Goal: Information Seeking & Learning: Compare options

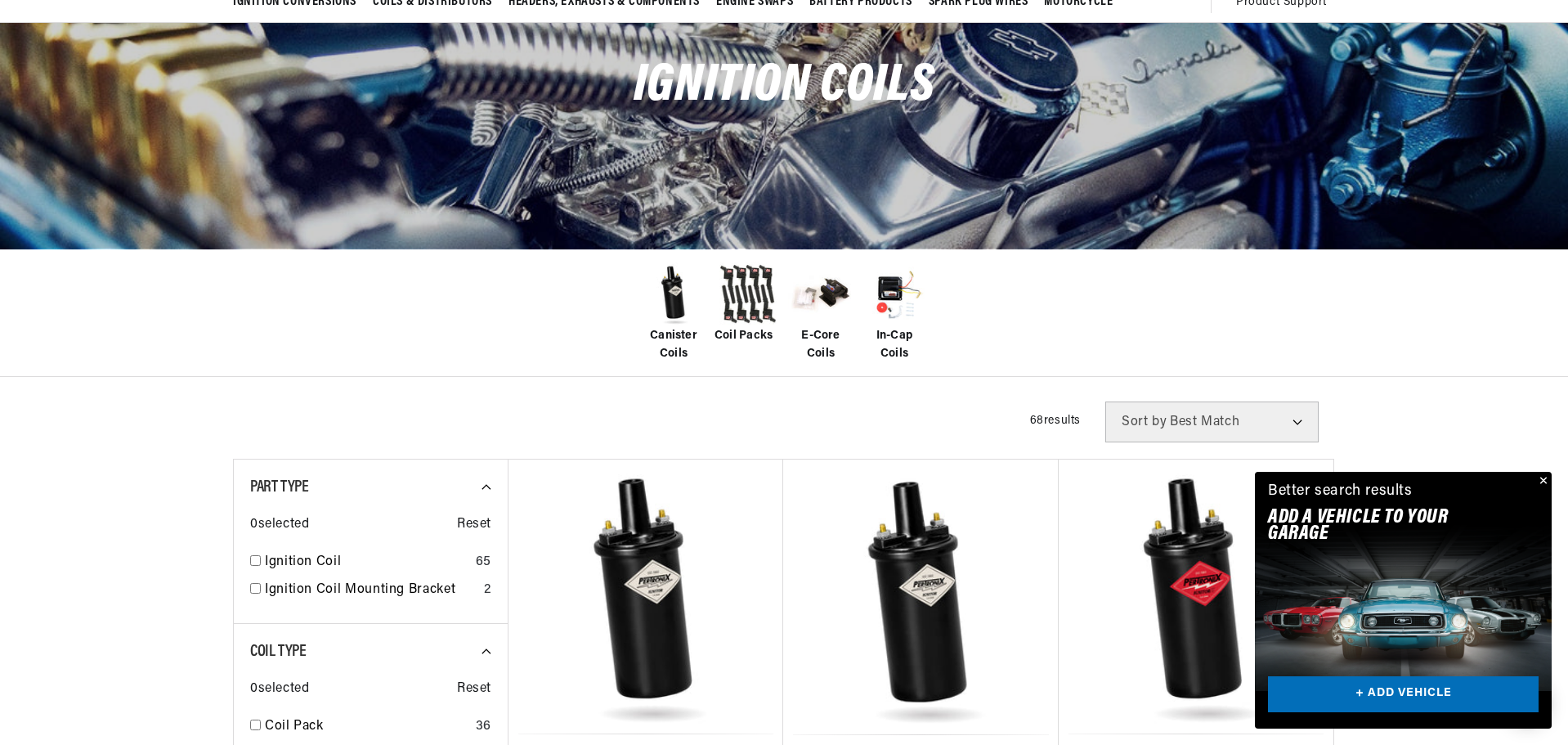
click at [670, 334] on span "Canister Coils" at bounding box center [674, 345] width 66 height 37
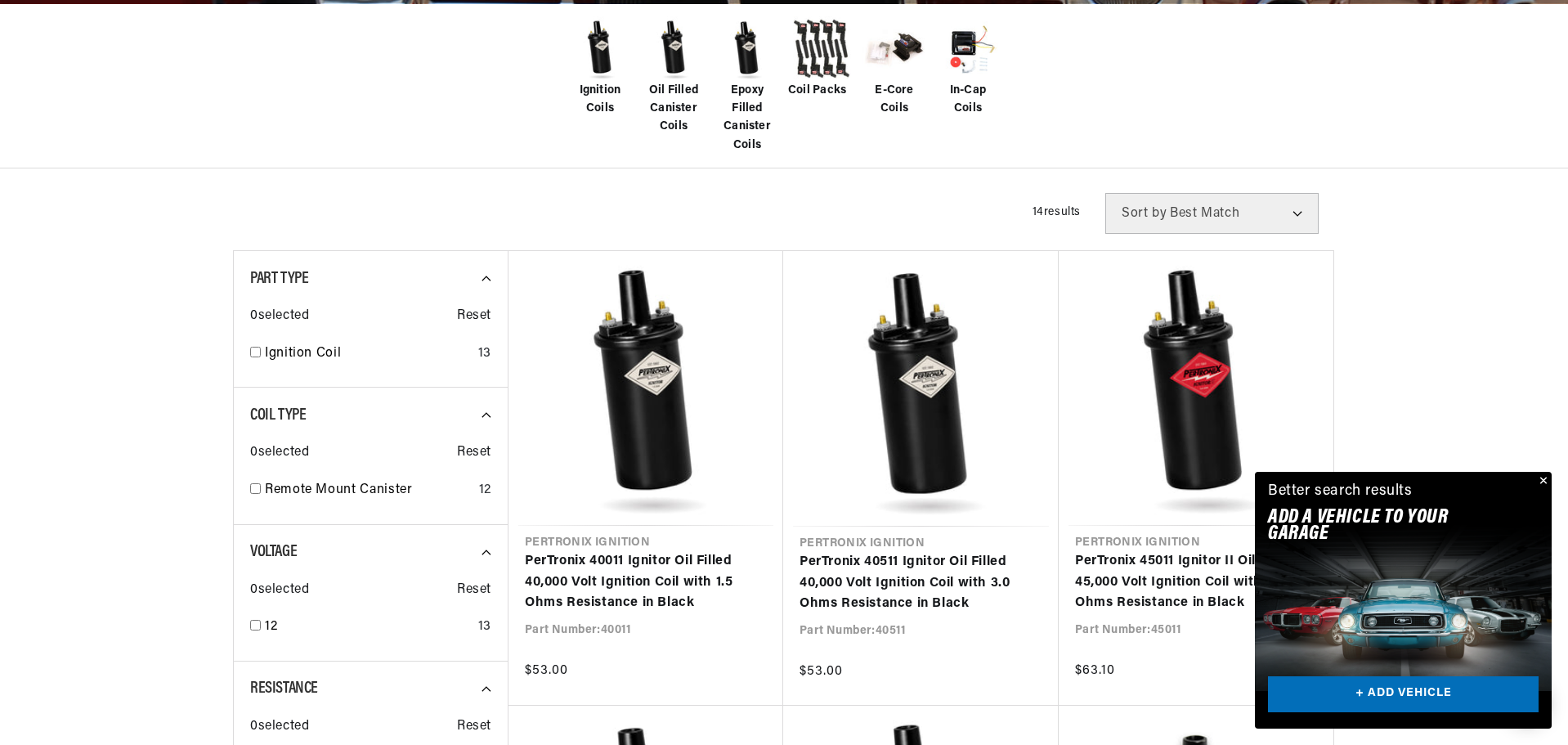
click at [1540, 477] on button "Close" at bounding box center [1541, 481] width 20 height 20
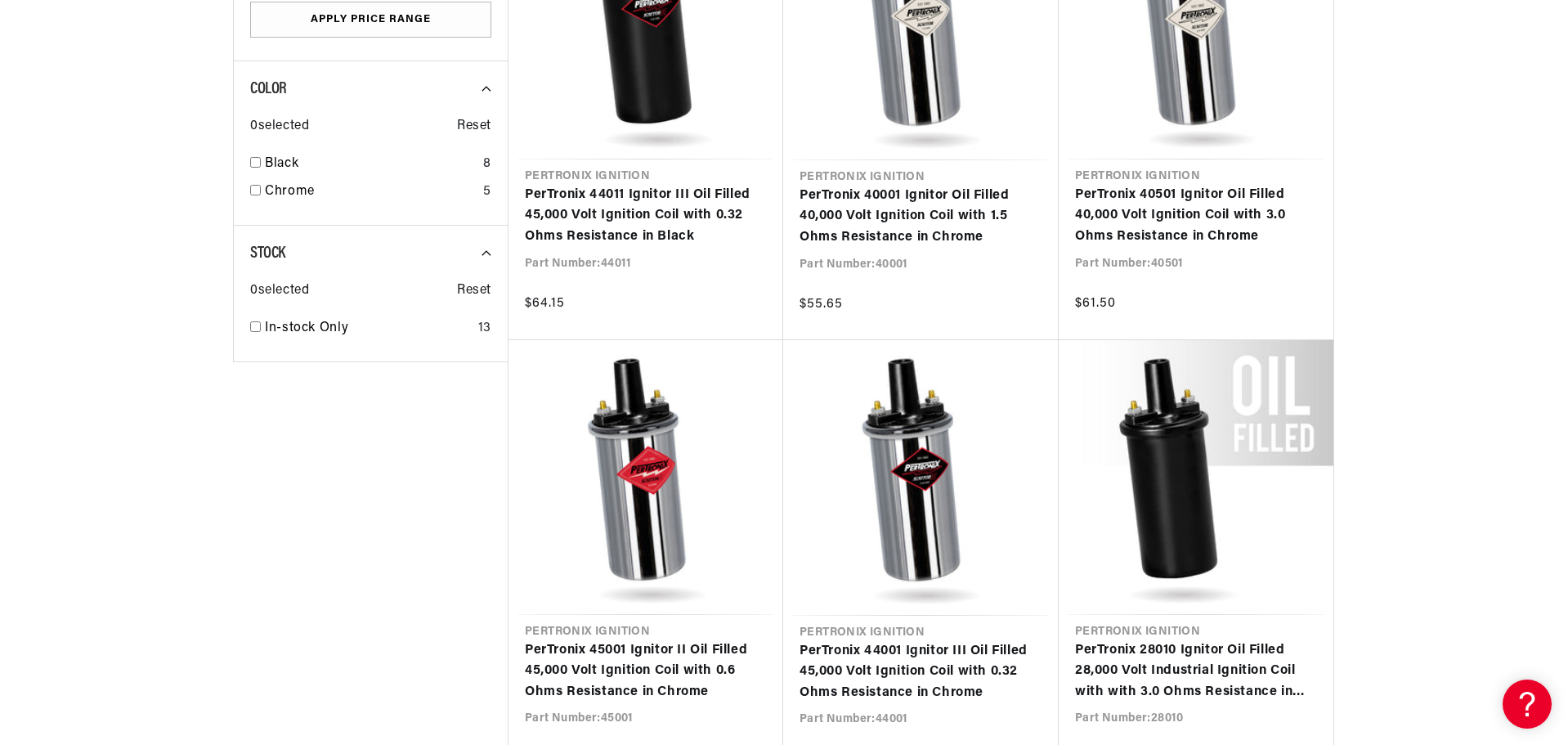
scroll to position [1717, 0]
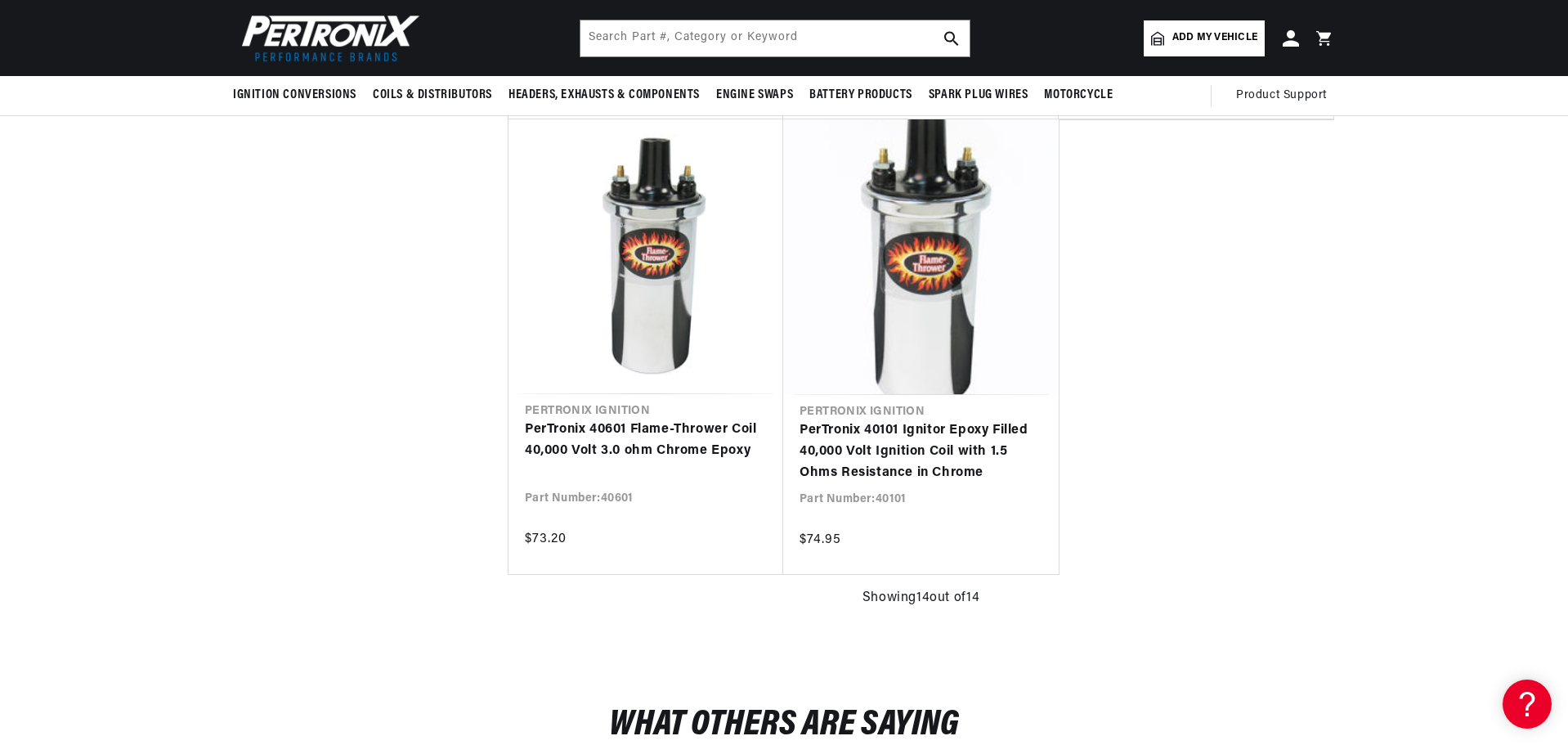
scroll to position [2289, 0]
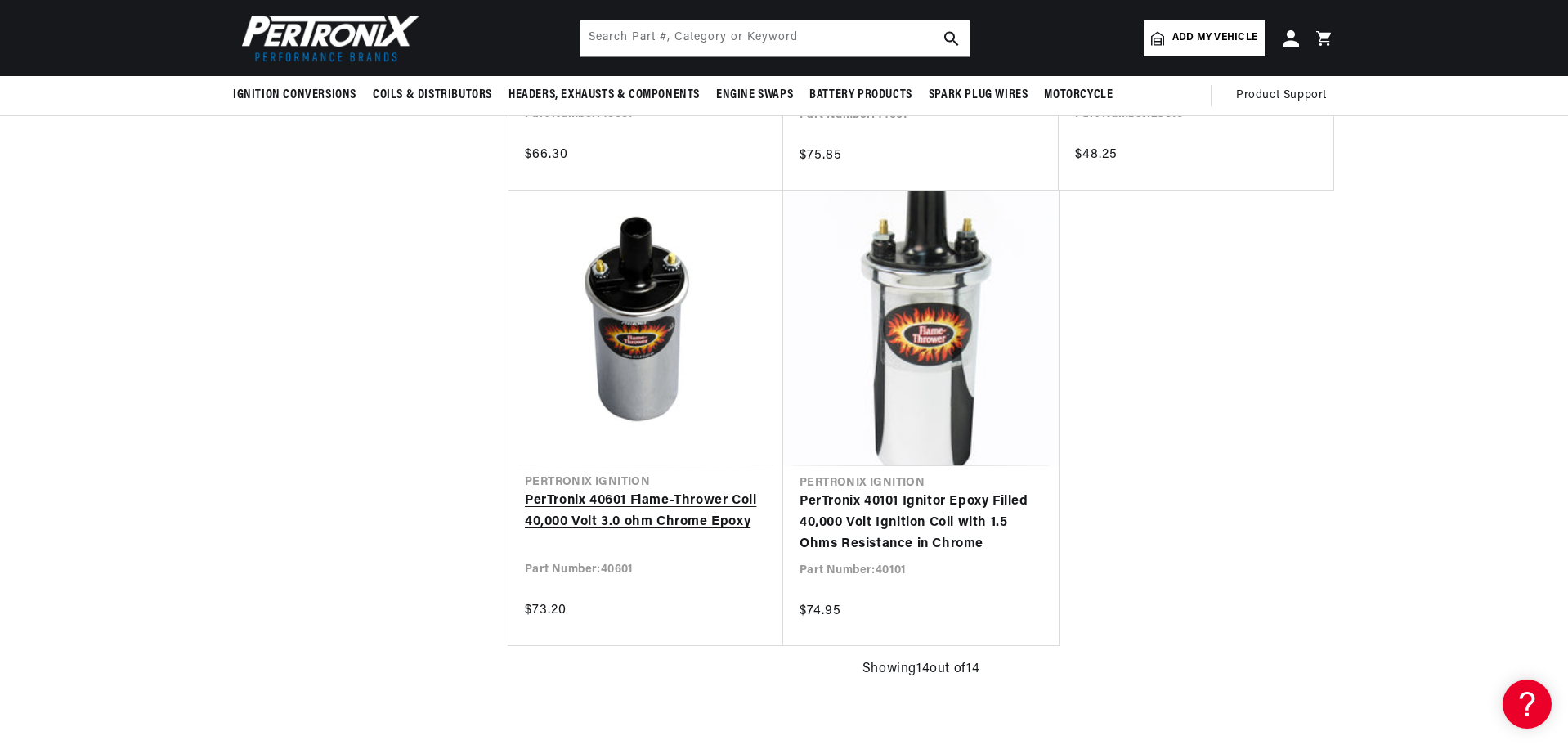
click at [654, 491] on link "PerTronix 40601 Flame-Thrower Coil 40,000 Volt 3.0 ohm Chrome Epoxy" at bounding box center [646, 511] width 242 height 42
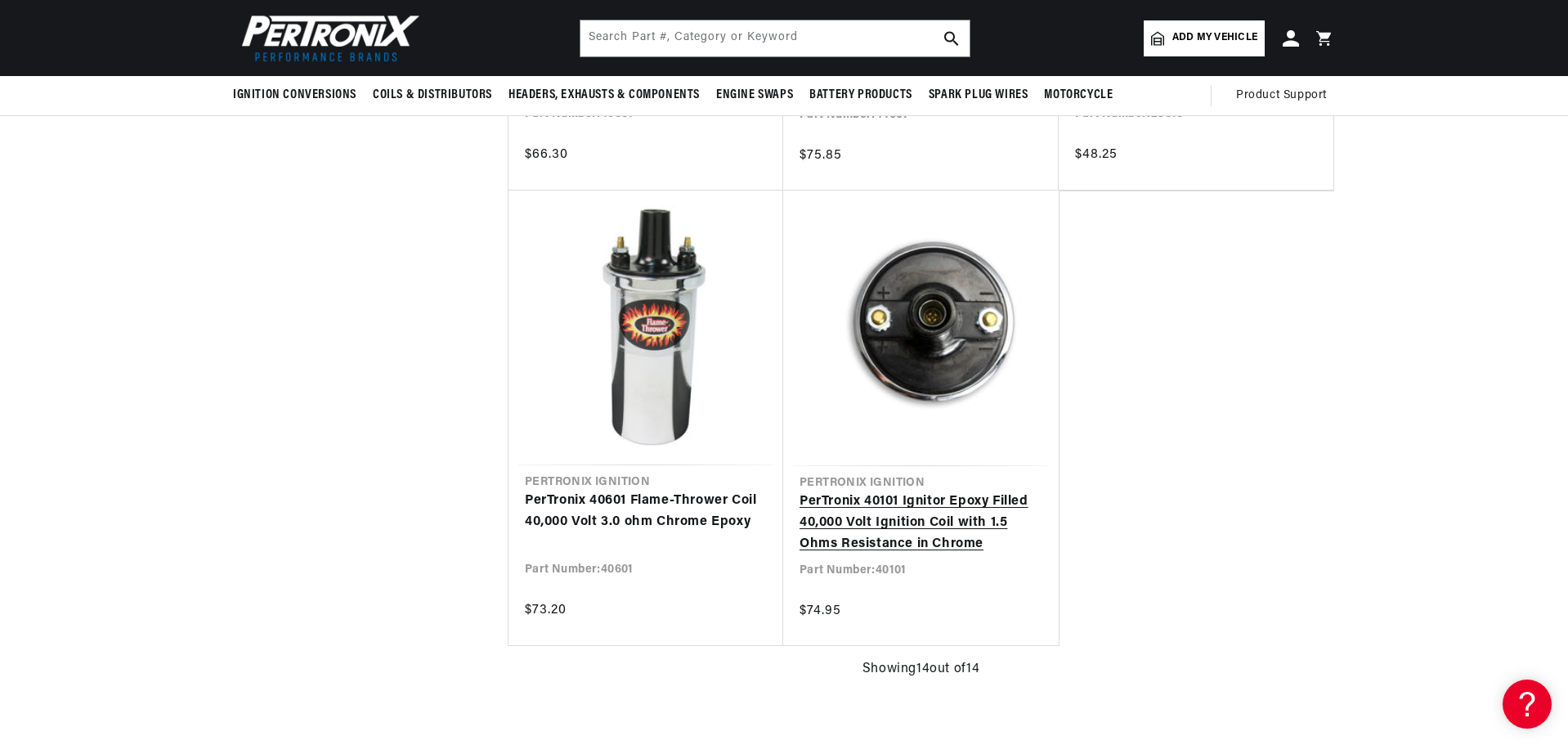
click at [904, 515] on link "PerTronix 40101 Ignitor Epoxy Filled 40,000 Volt Ignition Coil with 1.5 Ohms Re…" at bounding box center [921, 523] width 243 height 63
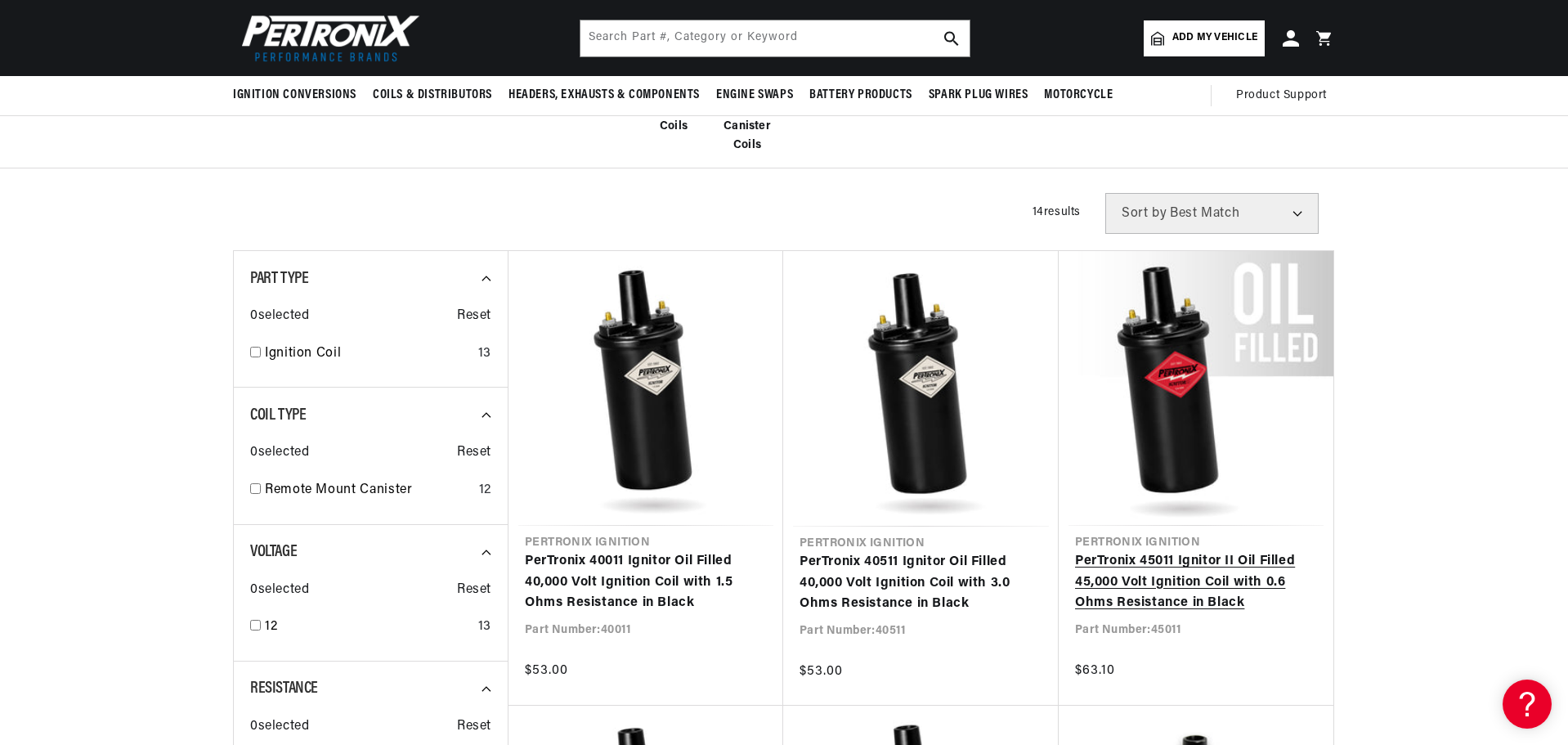
click at [1156, 568] on link "PerTronix 45011 Ignitor II Oil Filled 45,000 Volt Ignition Coil with 0.6 Ohms R…" at bounding box center [1196, 582] width 242 height 63
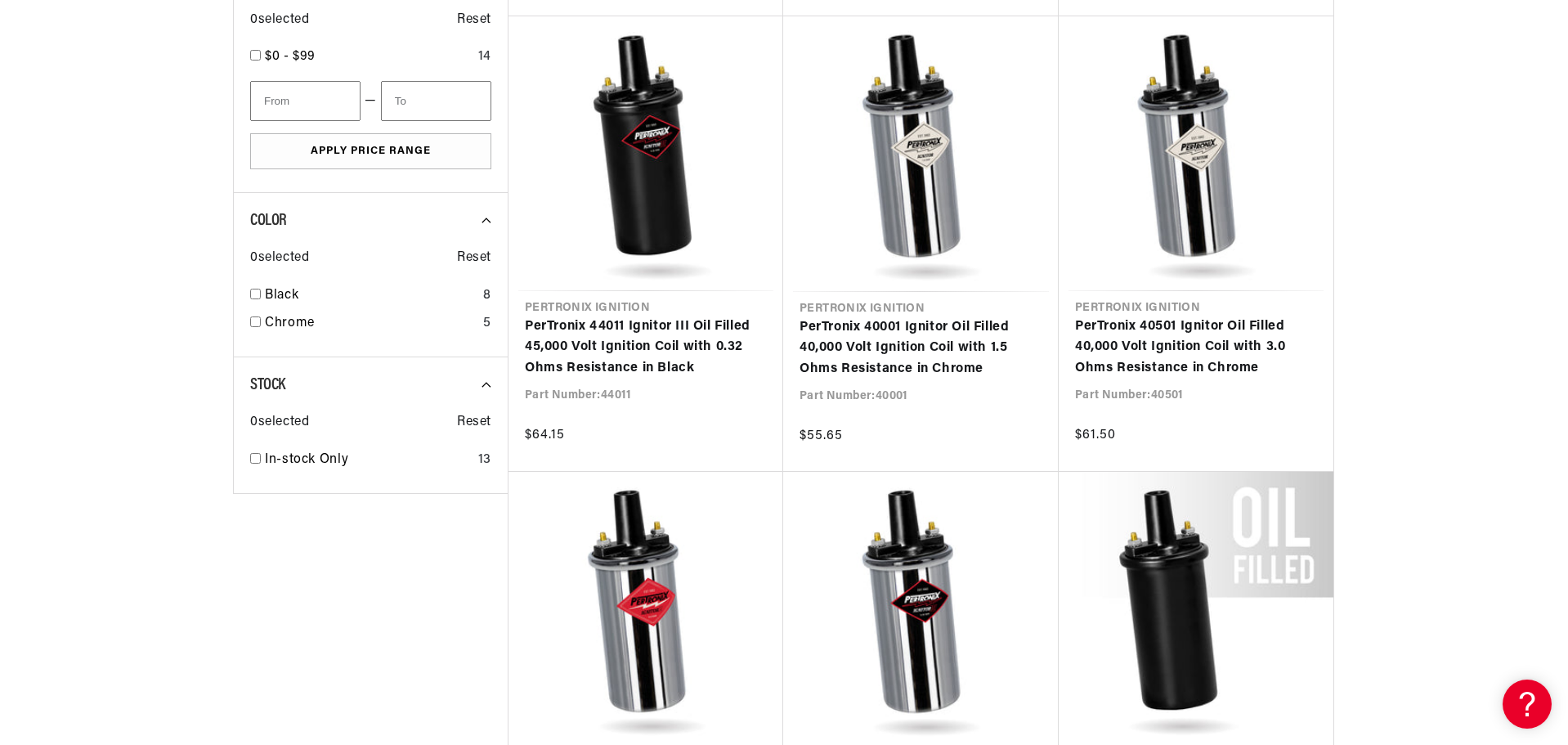
scroll to position [0, 2041]
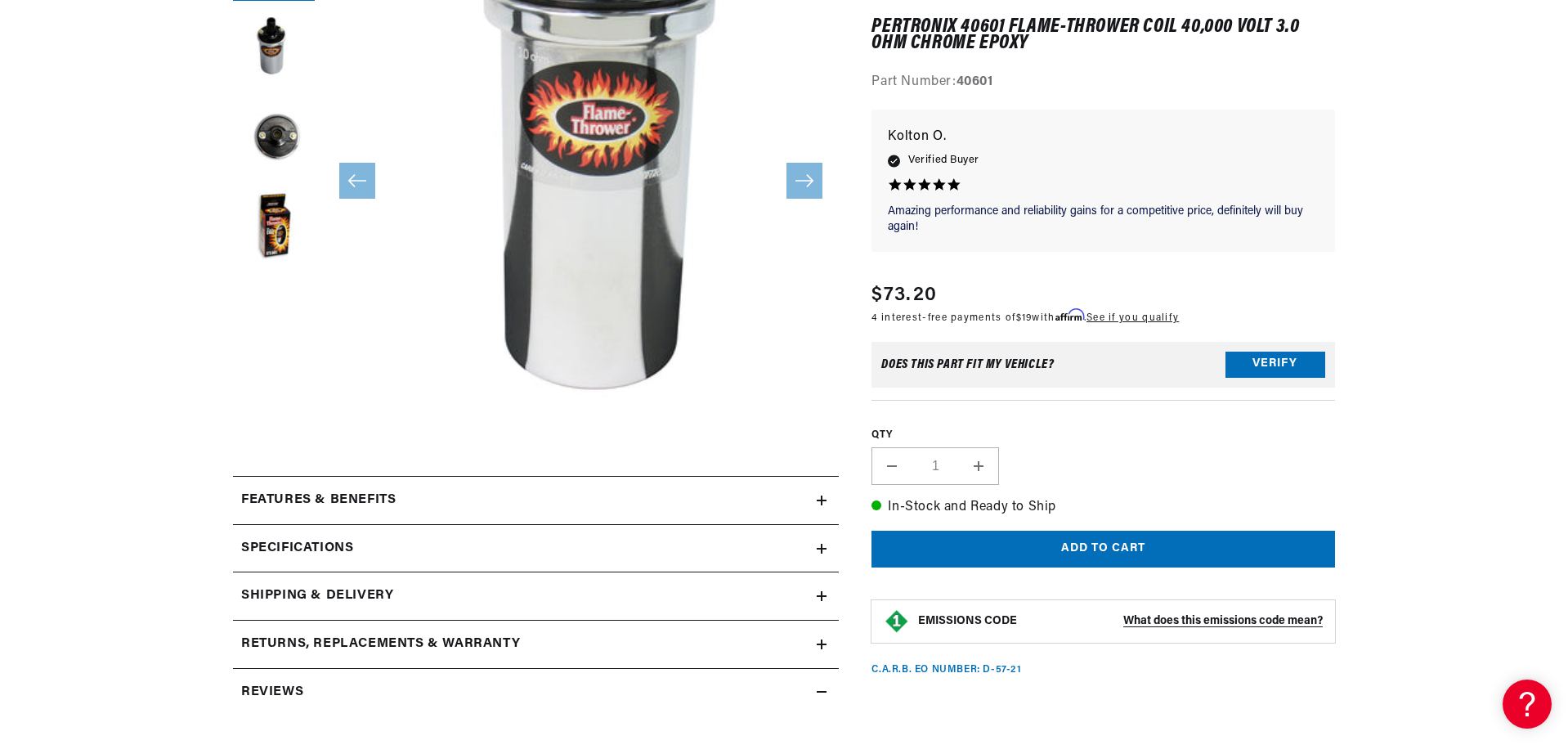
scroll to position [0, 8]
click at [485, 498] on div "Features & Benefits" at bounding box center [524, 500] width 584 height 22
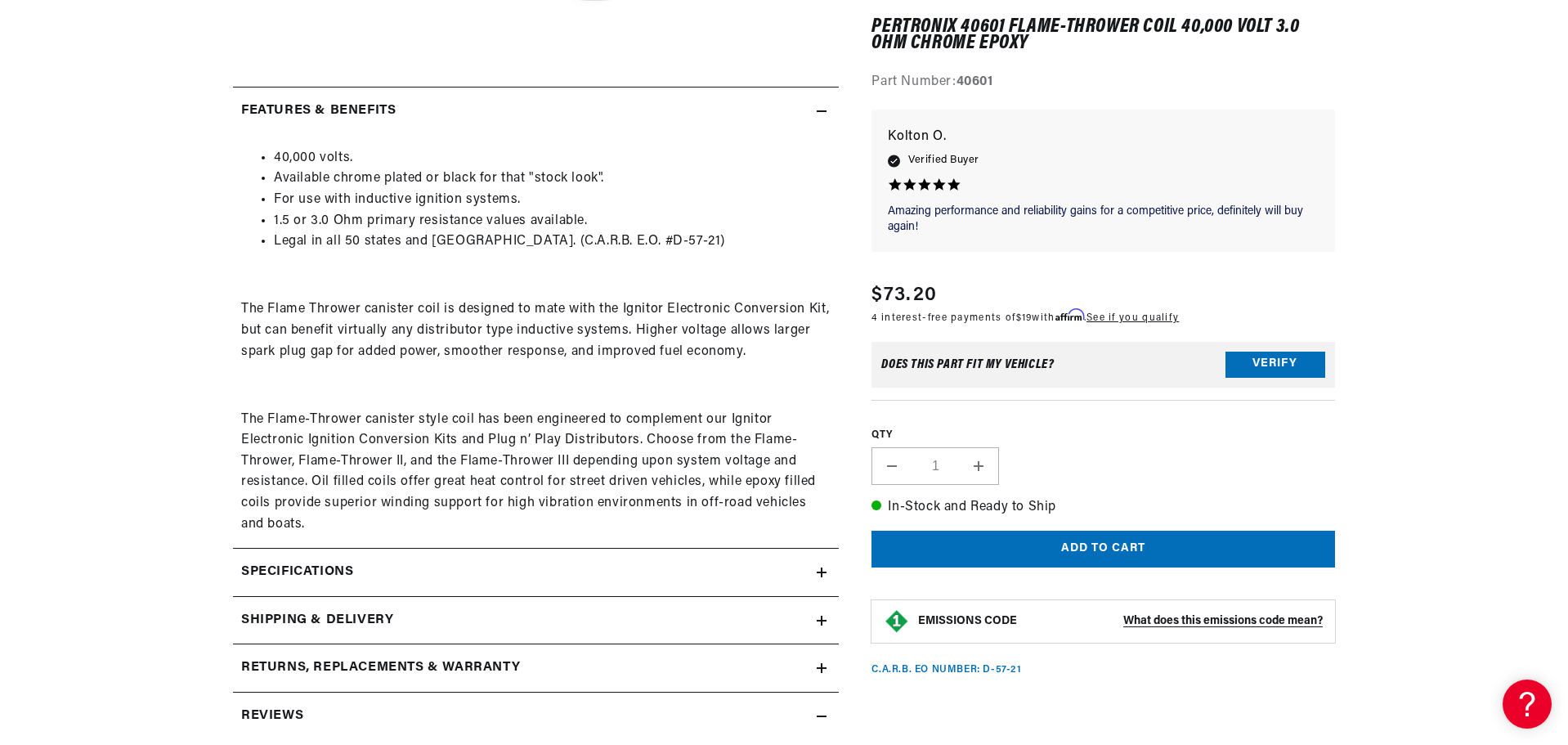
scroll to position [735, 0]
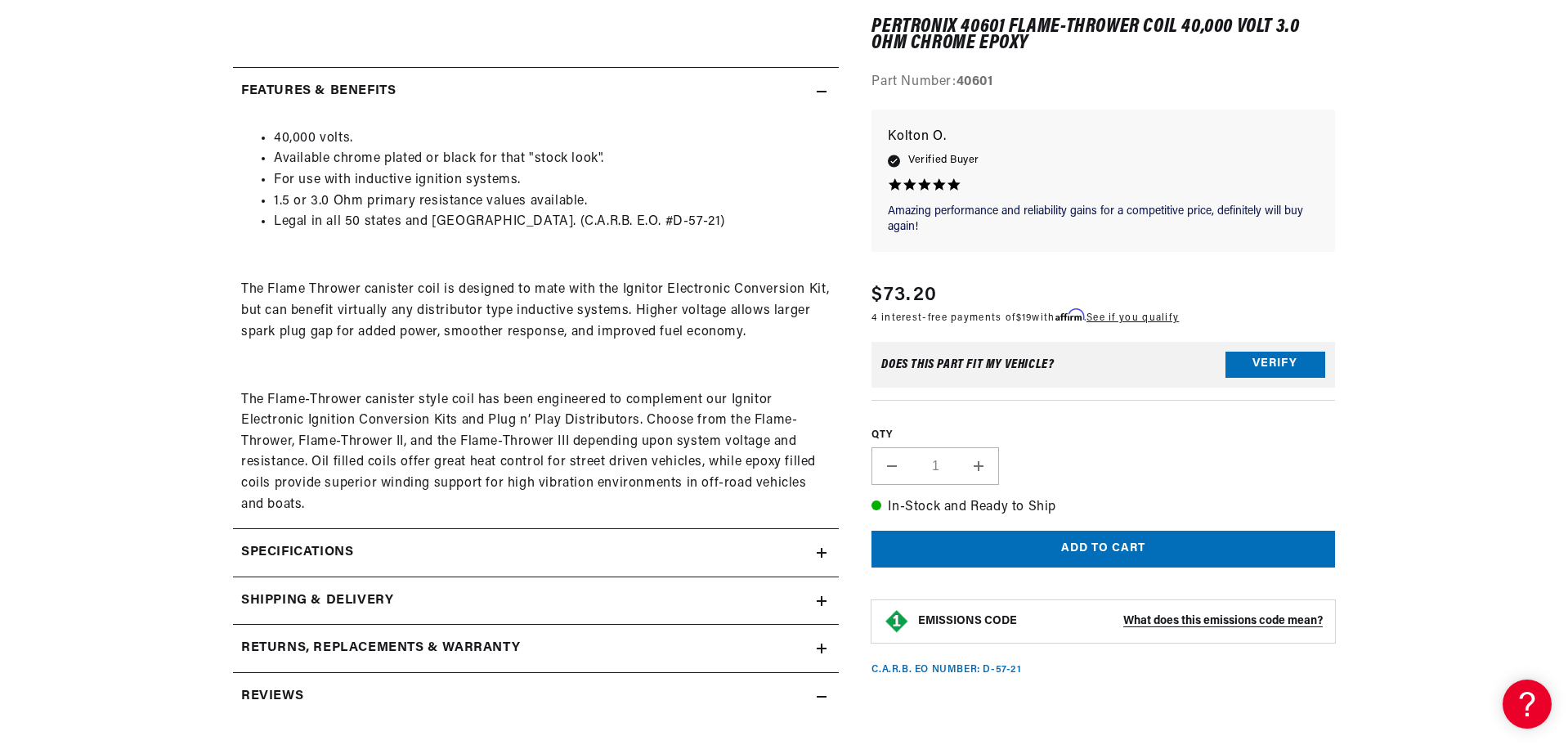
click at [328, 556] on h2 "Specifications" at bounding box center [297, 552] width 112 height 22
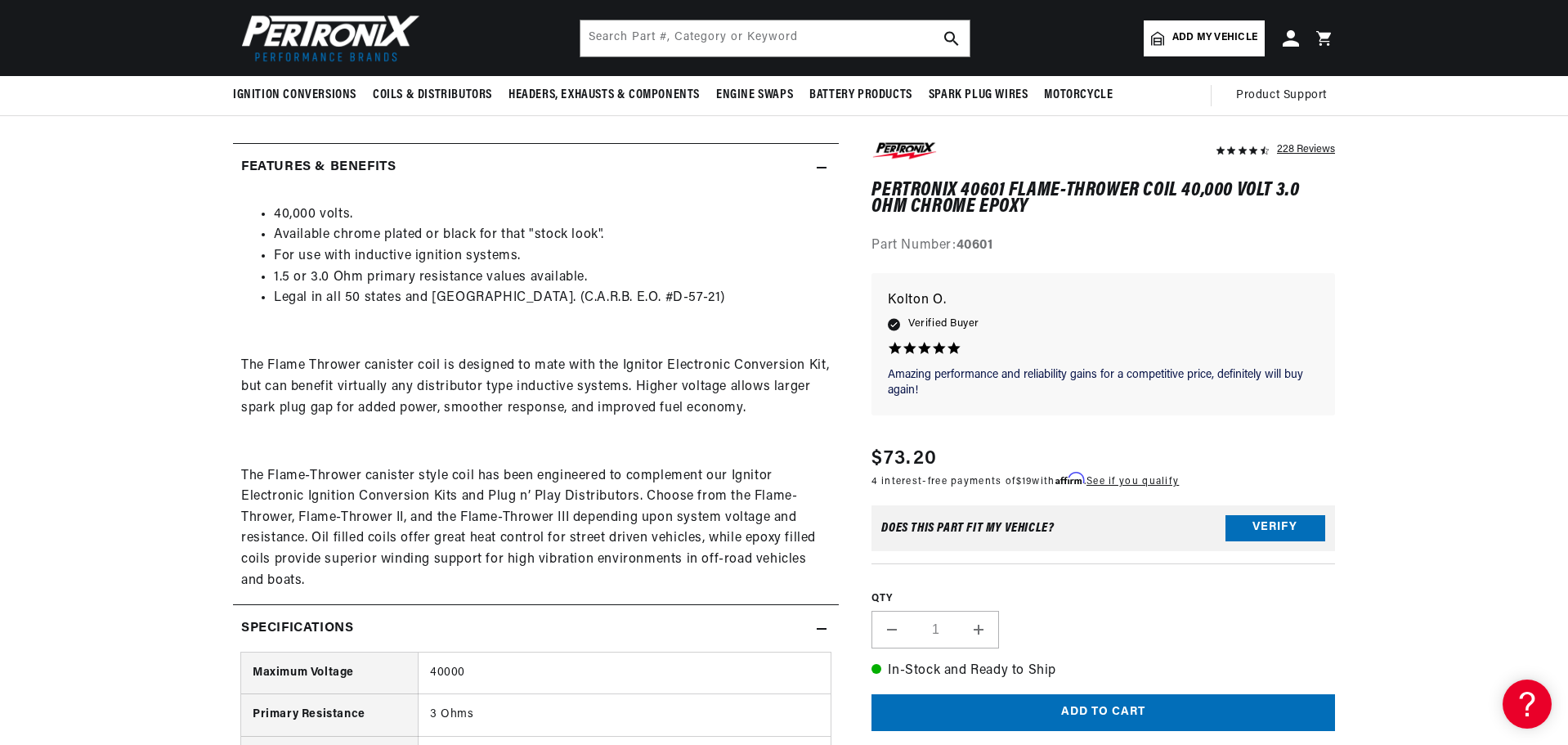
scroll to position [654, 0]
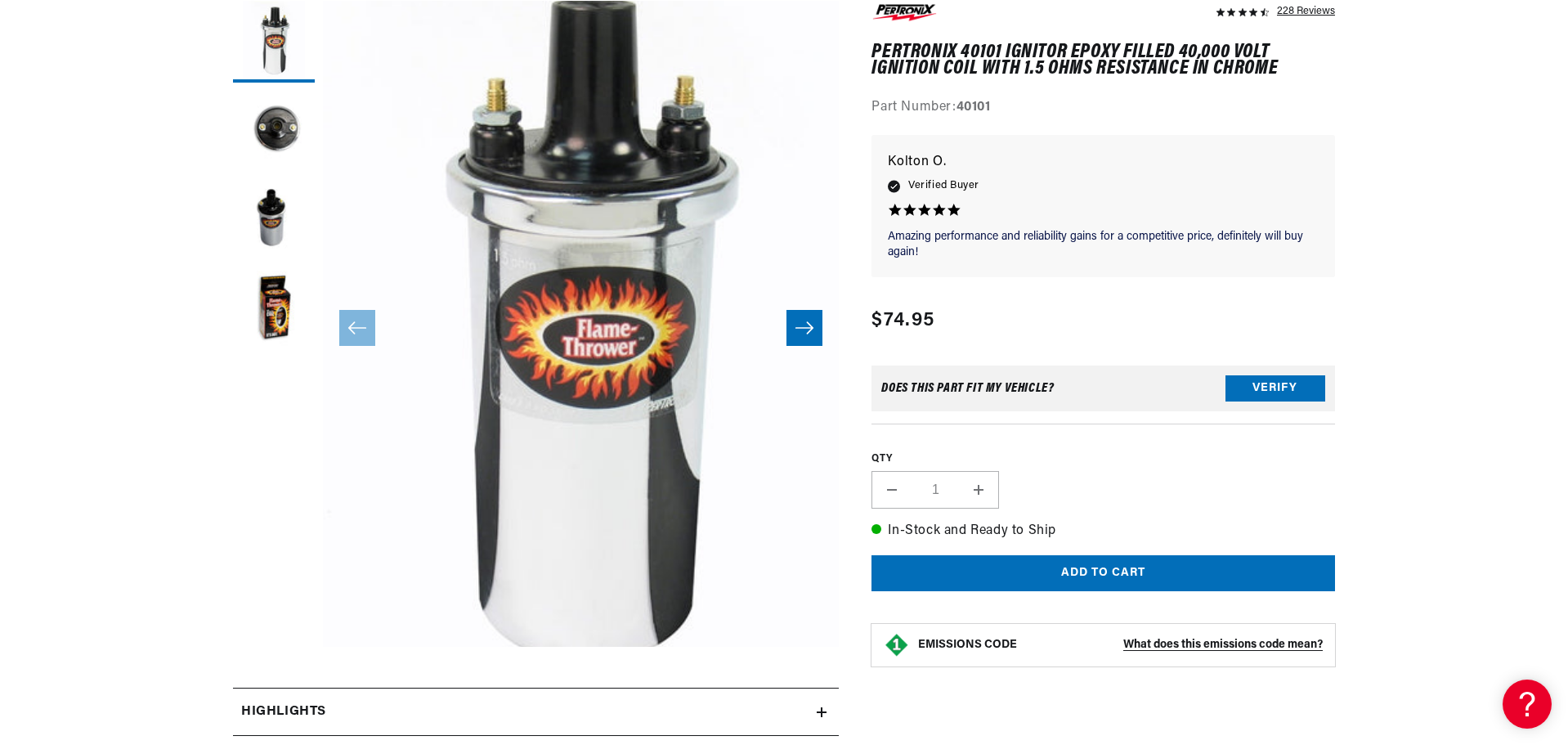
scroll to position [654, 0]
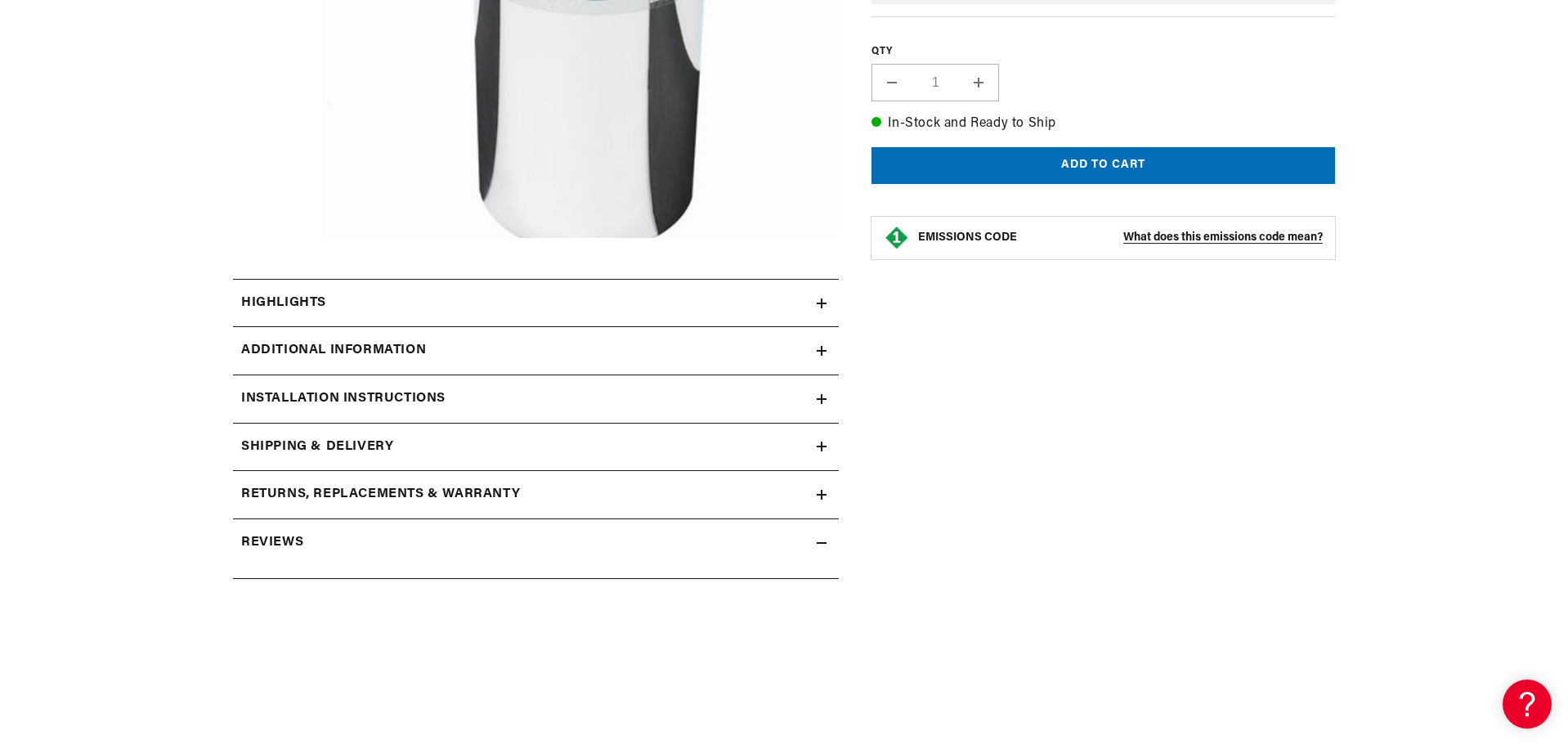
click at [310, 279] on summary "Highlights" at bounding box center [536, 303] width 606 height 48
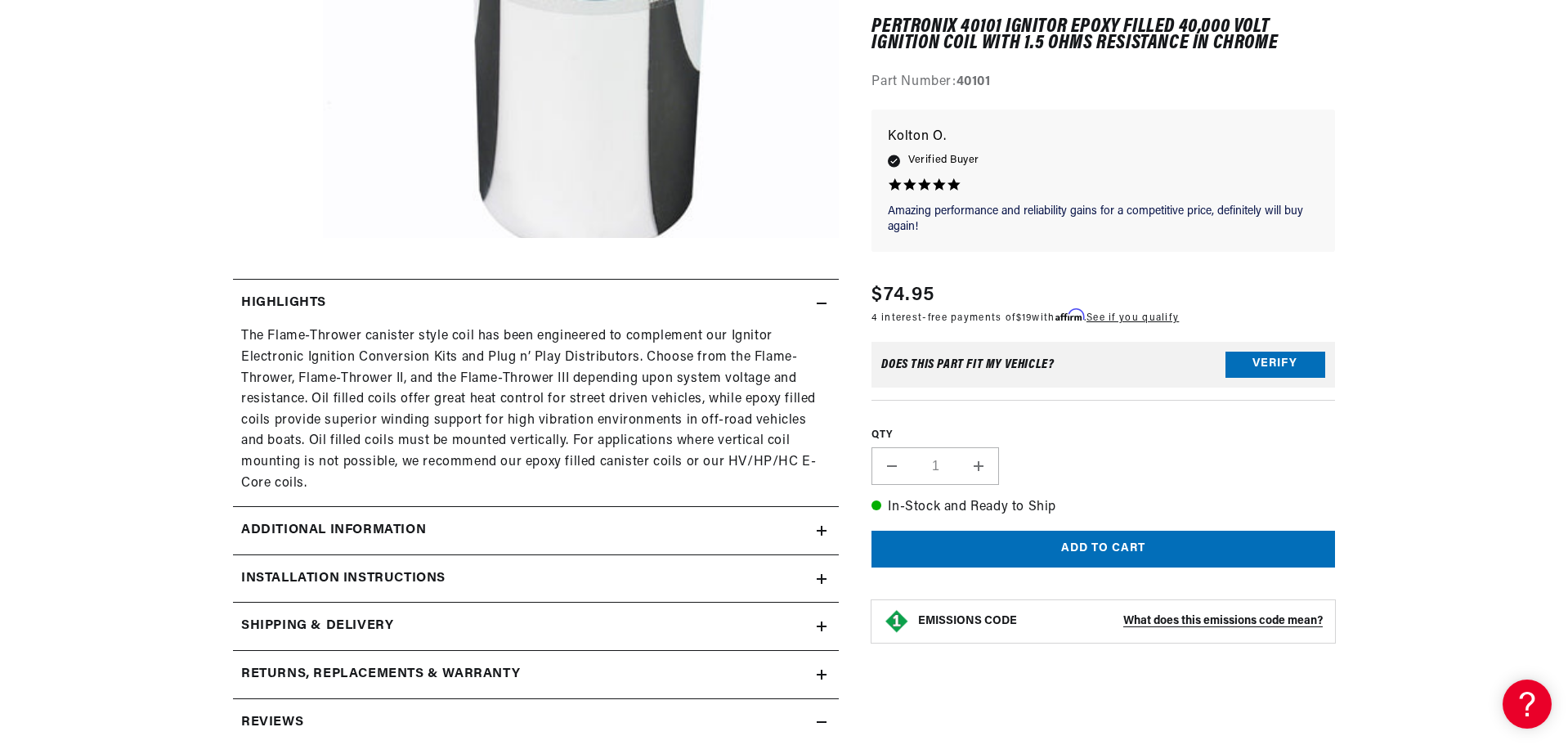
scroll to position [0, 1020]
click at [454, 520] on div "Additional Information" at bounding box center [524, 530] width 584 height 22
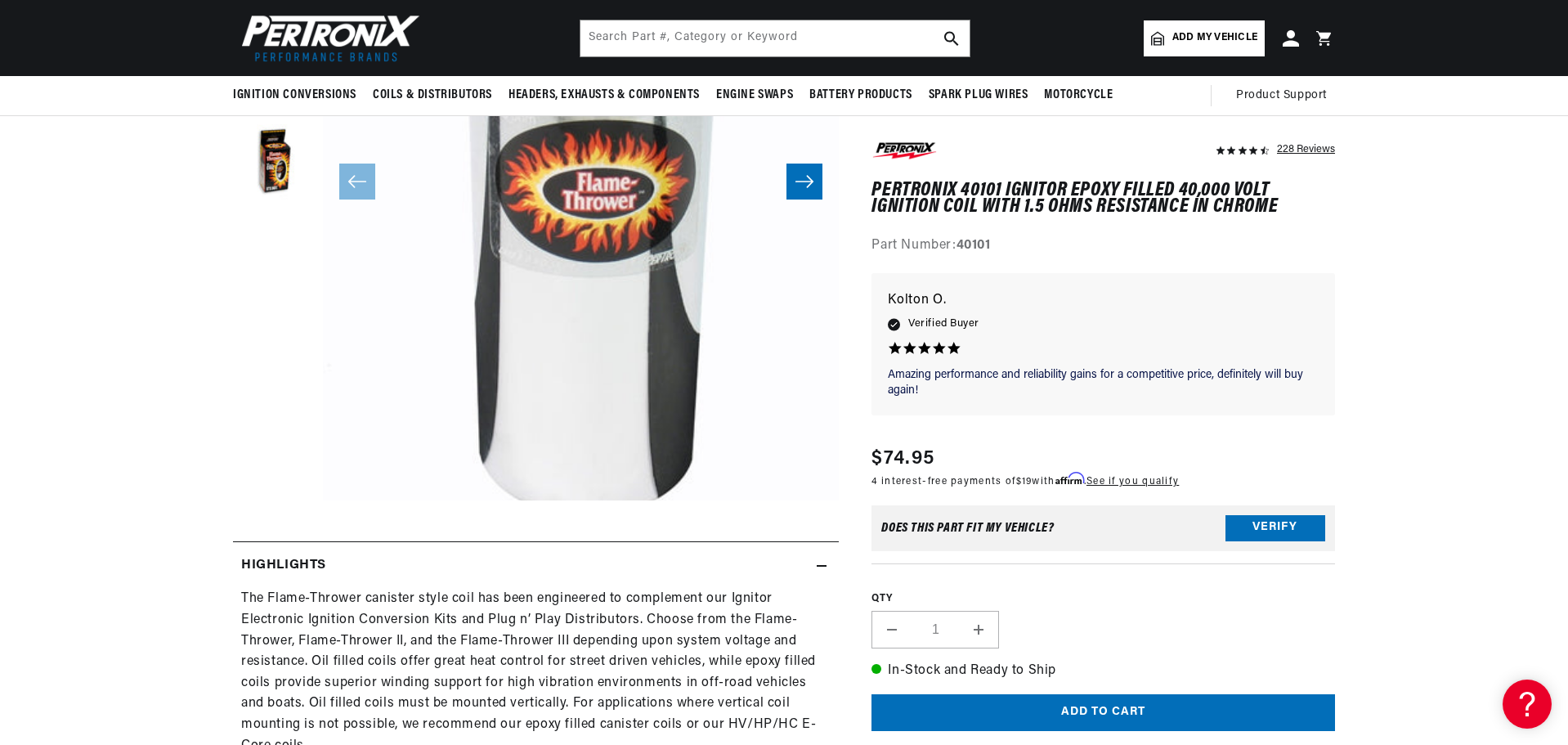
scroll to position [245, 0]
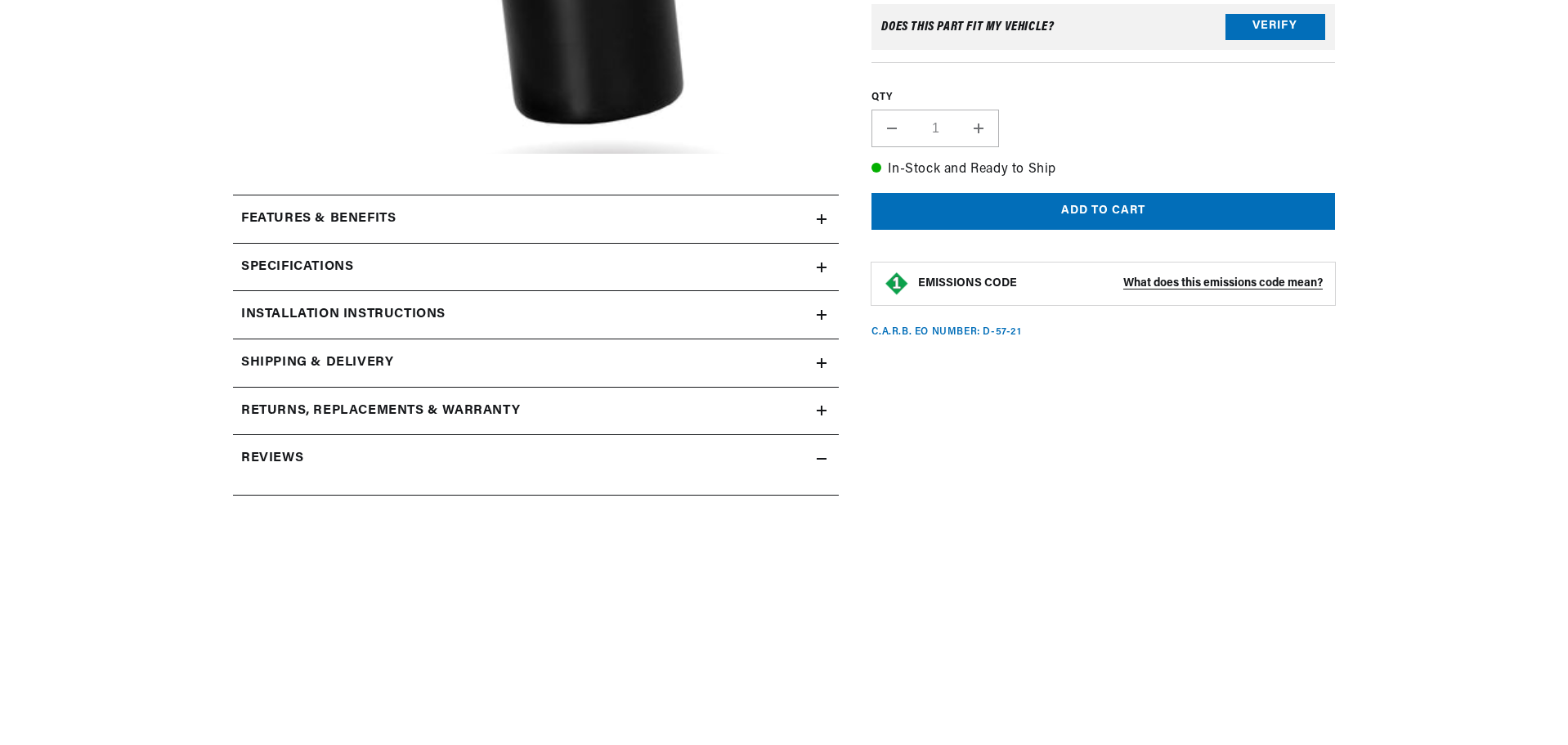
scroll to position [654, 0]
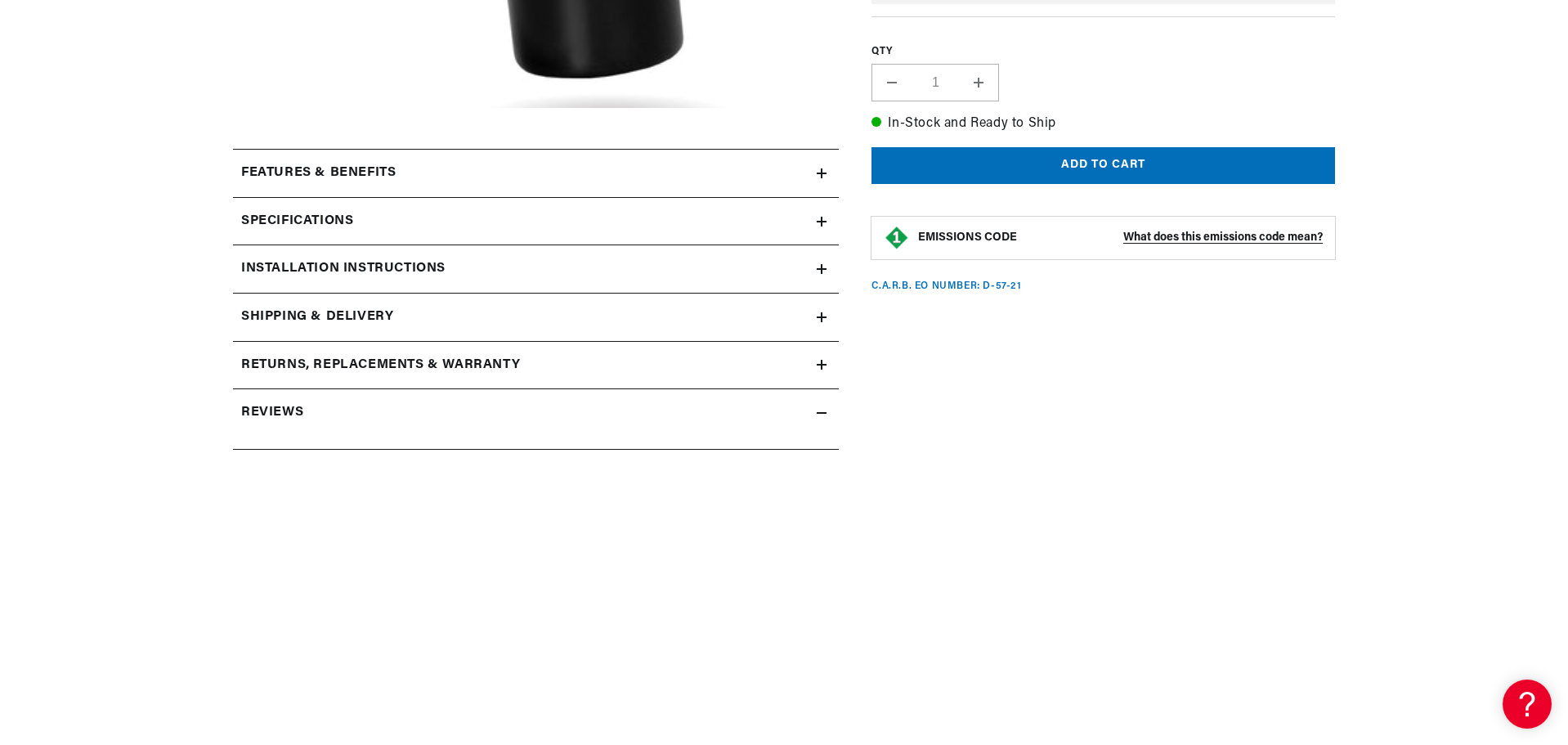
click at [318, 164] on h2 "Features & Benefits" at bounding box center [318, 173] width 155 height 22
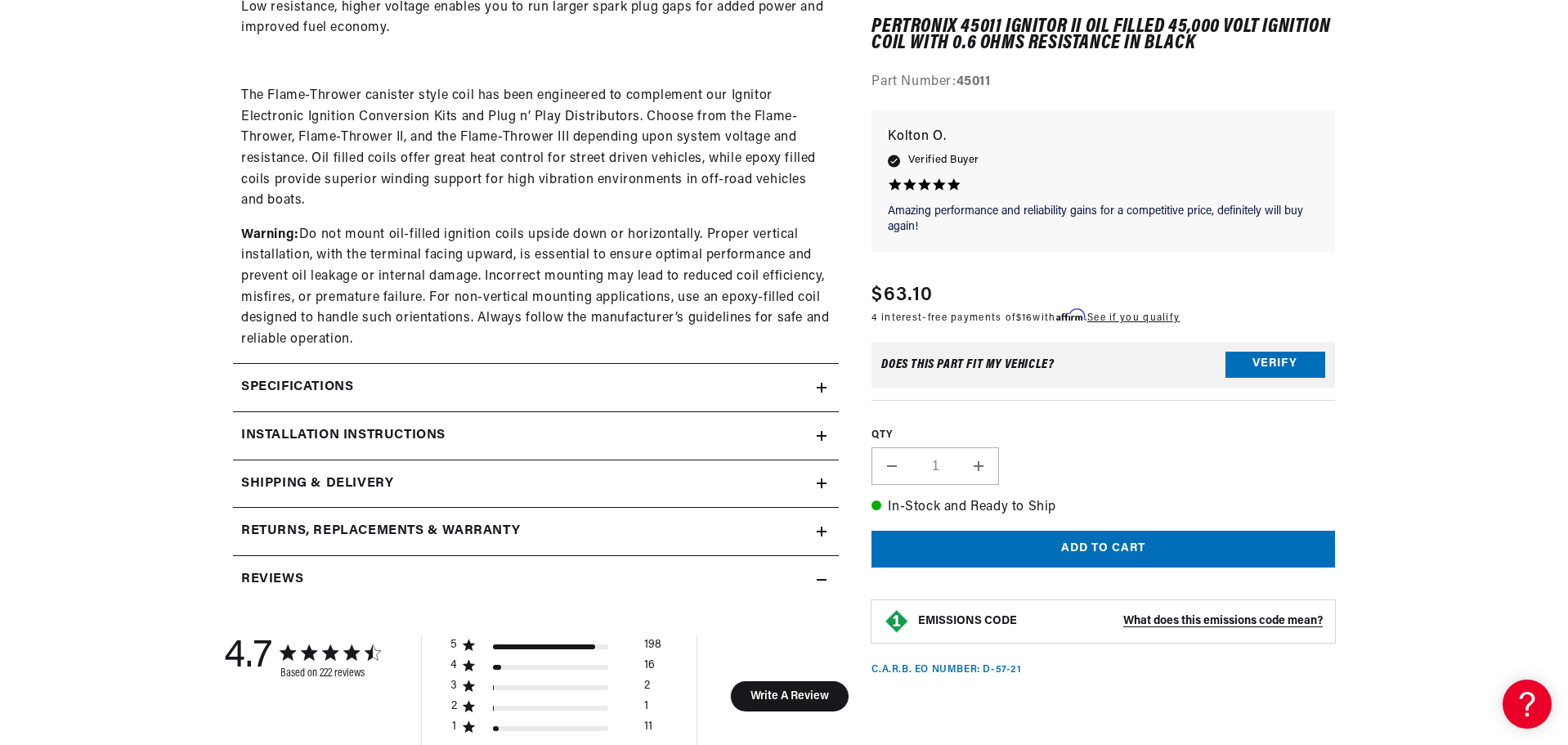
scroll to position [1063, 0]
click at [350, 375] on h2 "Specifications" at bounding box center [297, 385] width 112 height 22
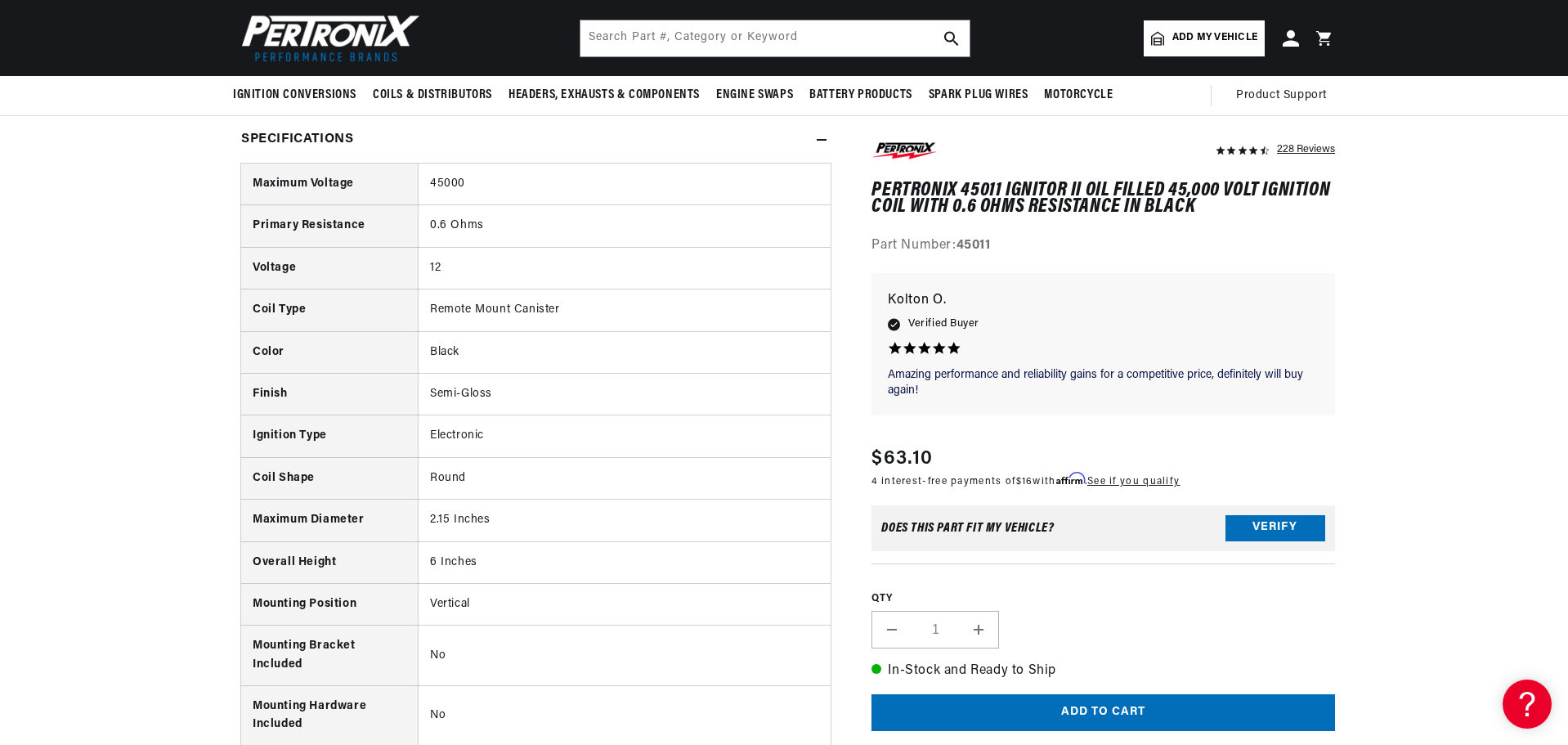
scroll to position [0, 2041]
